Goal: Manage account settings

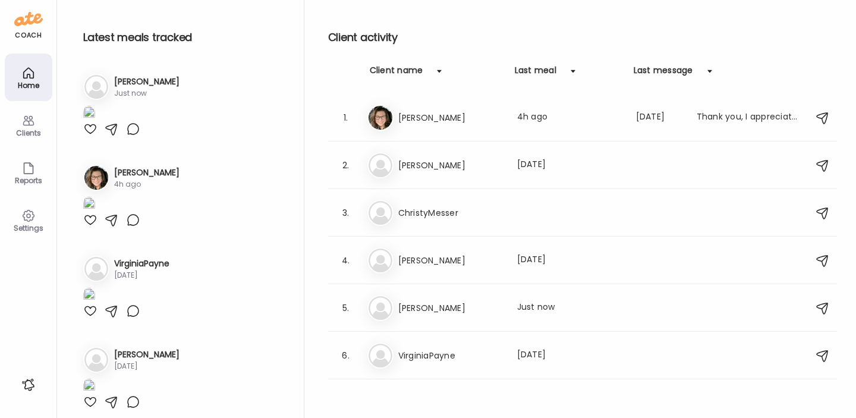
scroll to position [620, 0]
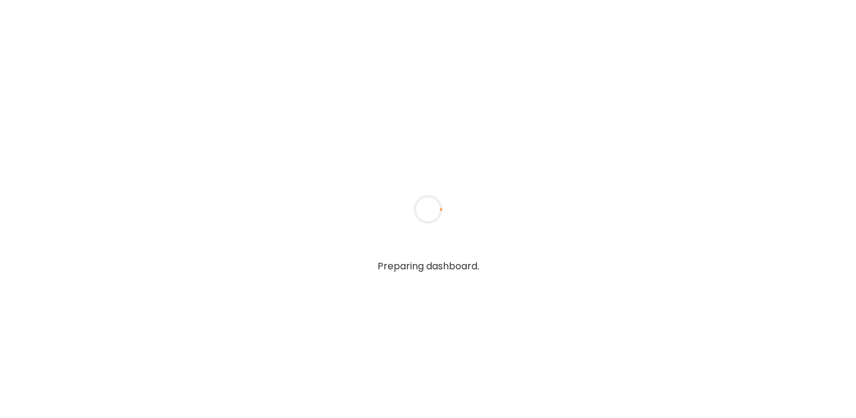
type input "**********"
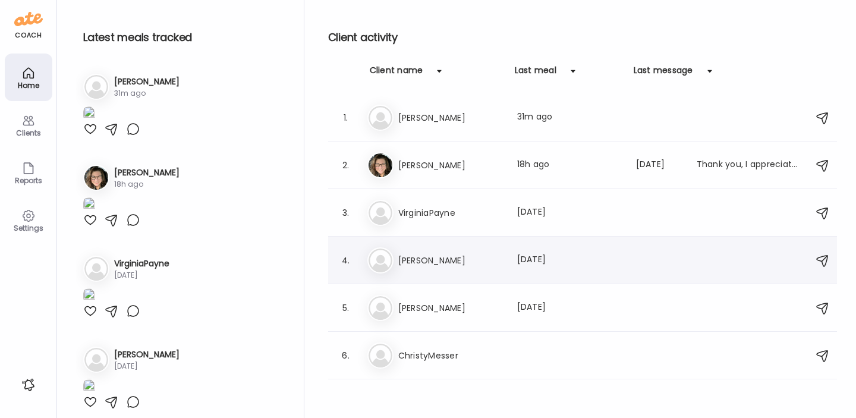
click at [418, 261] on h3 "[PERSON_NAME]" at bounding box center [450, 260] width 105 height 14
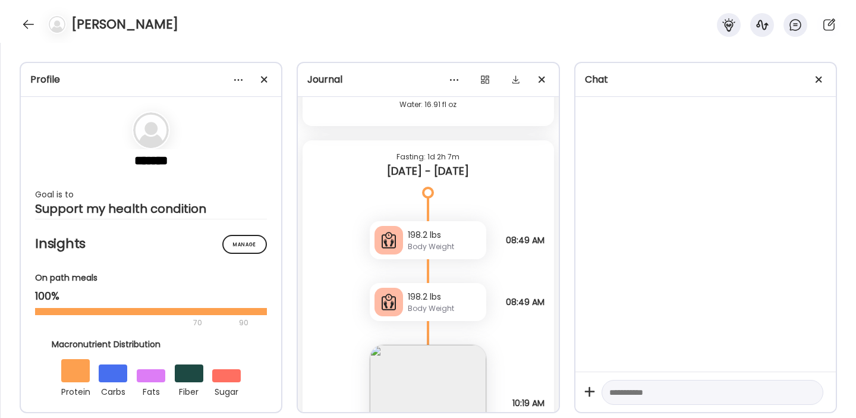
scroll to position [5536, 0]
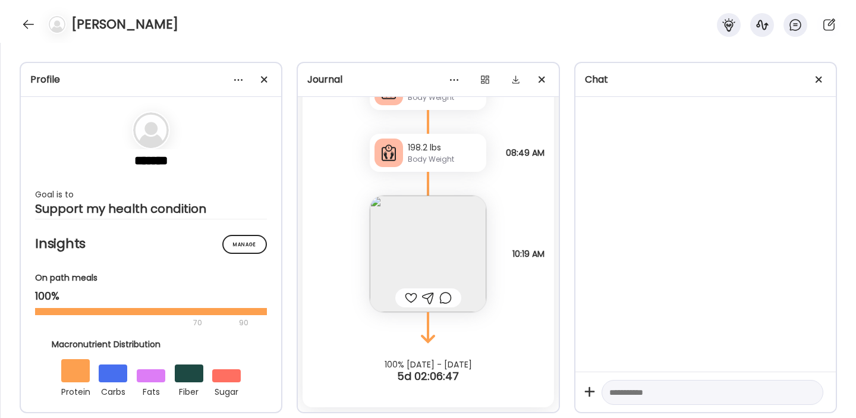
click at [29, 25] on div at bounding box center [28, 24] width 19 height 19
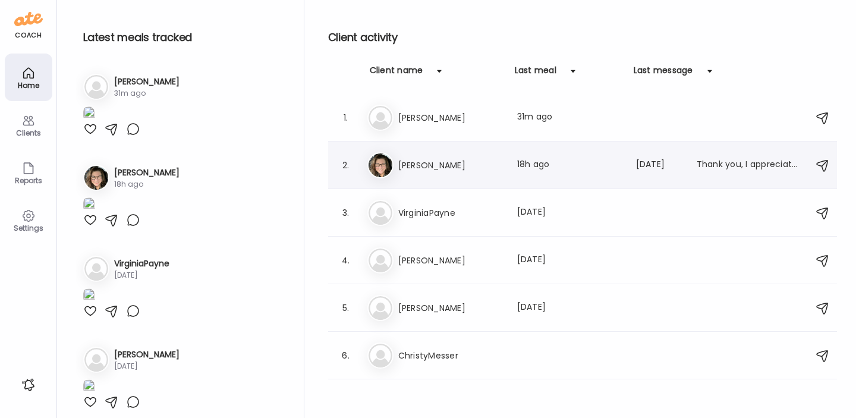
click at [430, 162] on h3 "[PERSON_NAME]" at bounding box center [450, 165] width 105 height 14
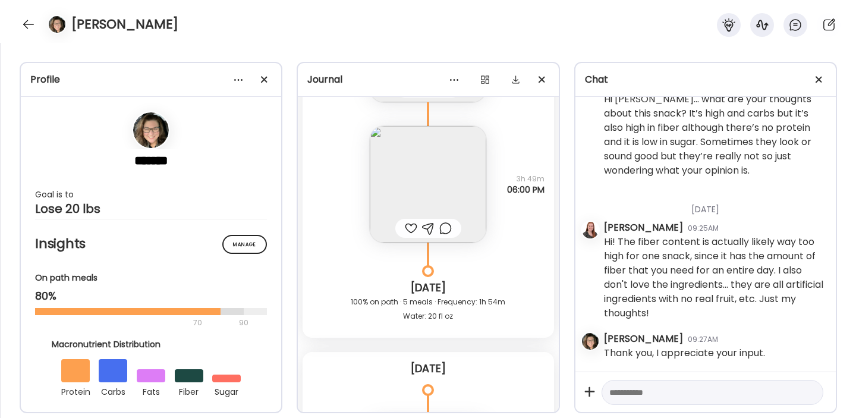
scroll to position [20457, 0]
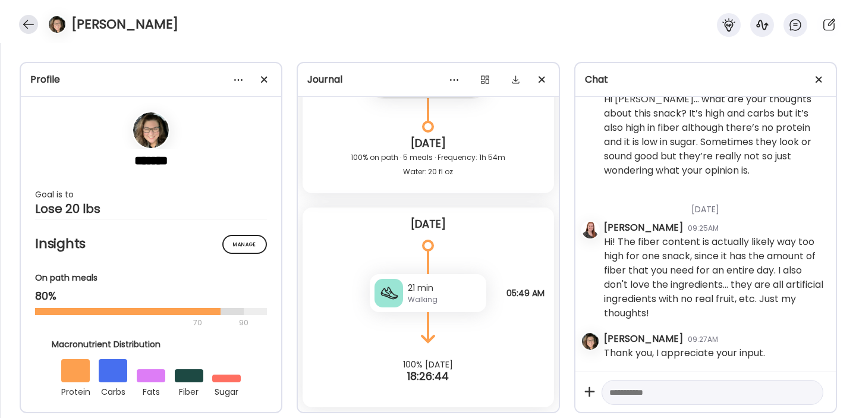
click at [28, 19] on div at bounding box center [28, 24] width 19 height 19
